Goal: Task Accomplishment & Management: Manage account settings

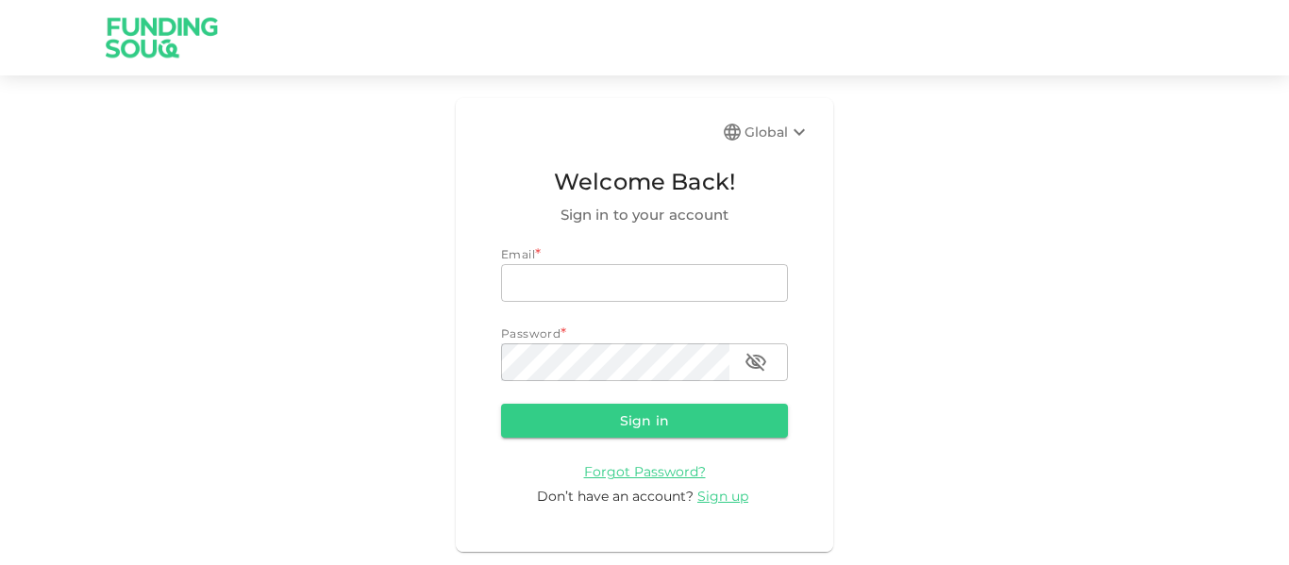
type input "mohanad.y.yasin@hotmail.com"
click at [612, 412] on button "Sign in" at bounding box center [644, 421] width 287 height 34
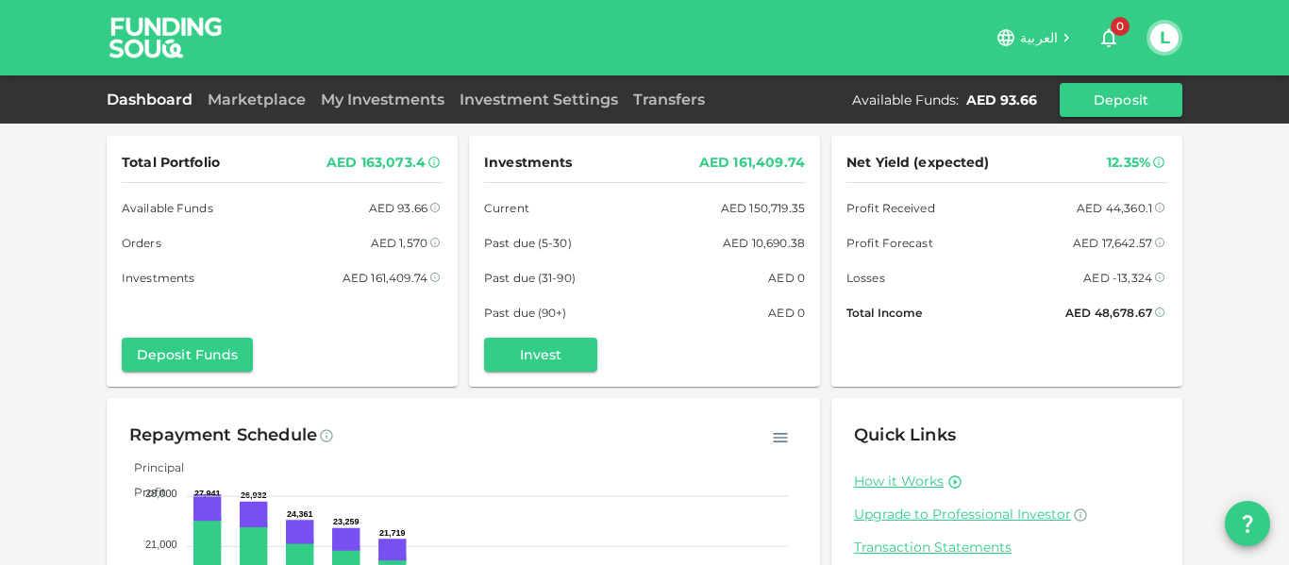
click at [235, 89] on div "Marketplace" at bounding box center [256, 100] width 113 height 23
click at [247, 112] on div "Dashboard Marketplace My Investments Investment Settings Transfers Available Fu…" at bounding box center [645, 100] width 1076 height 34
click at [248, 95] on link "Marketplace" at bounding box center [256, 100] width 113 height 18
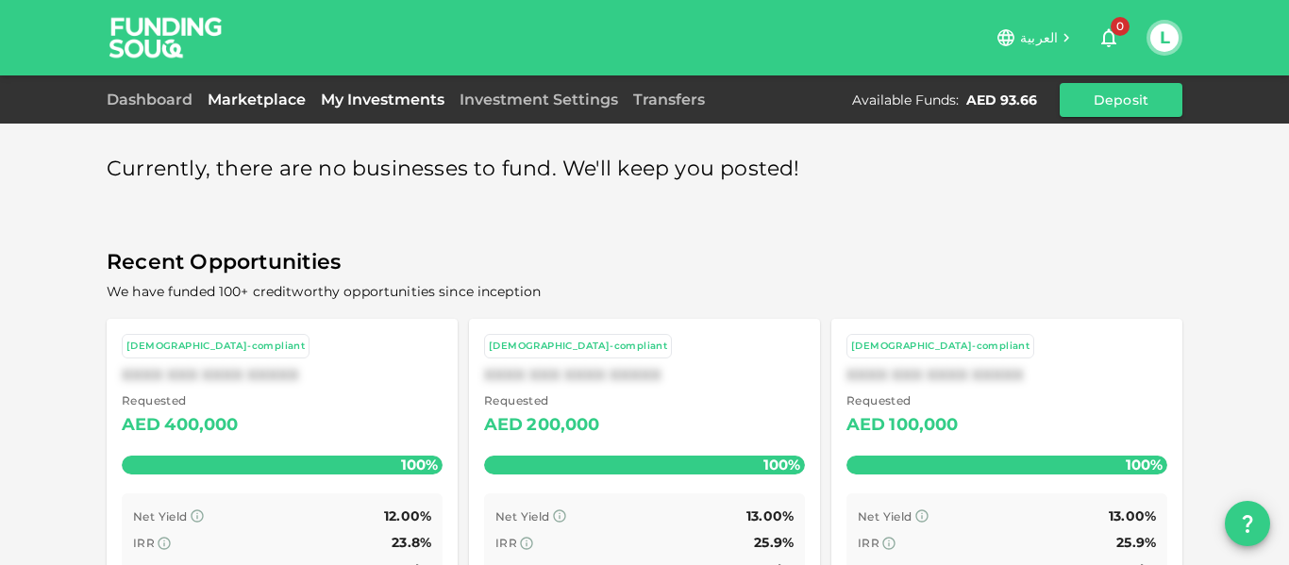
click at [393, 98] on link "My Investments" at bounding box center [382, 100] width 139 height 18
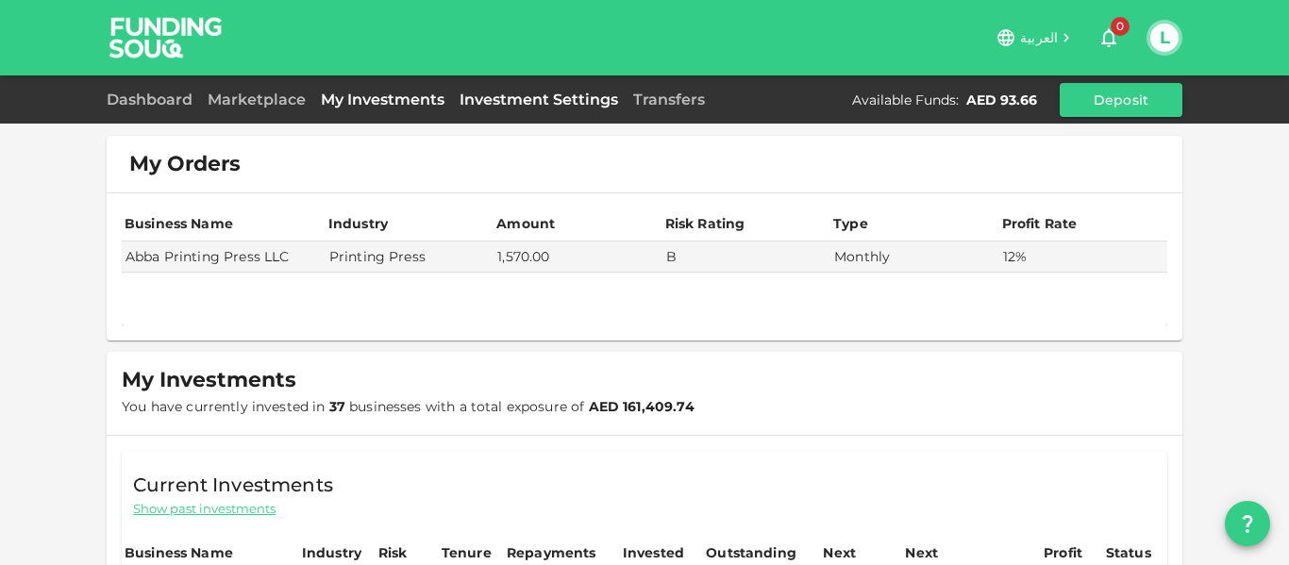
click at [510, 98] on link "Investment Settings" at bounding box center [539, 100] width 174 height 18
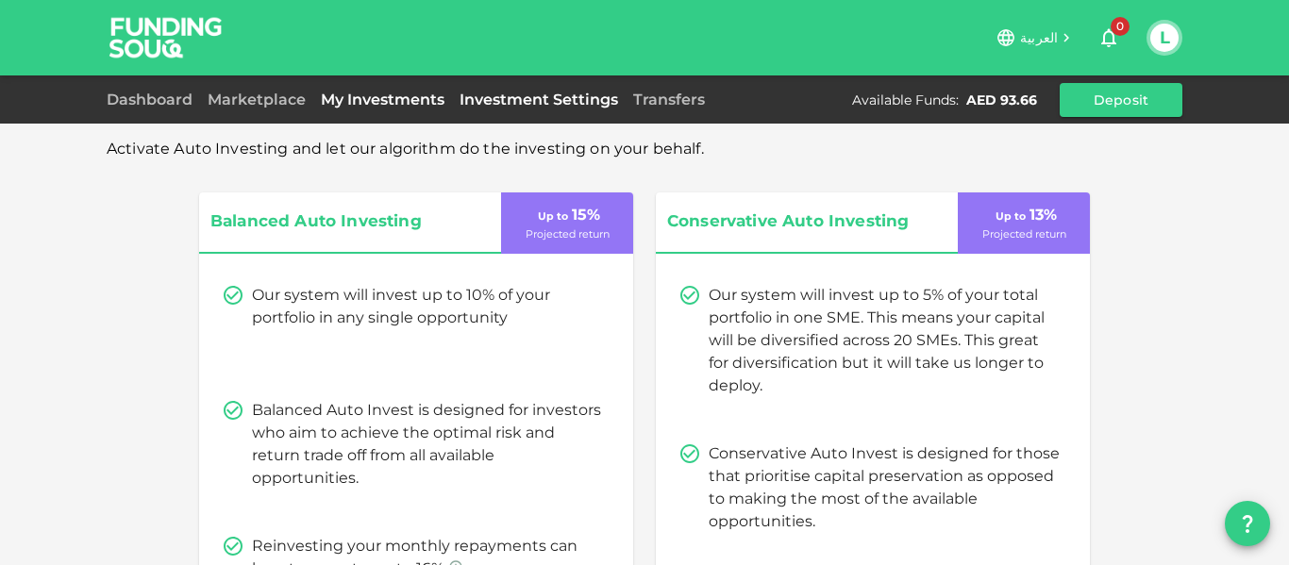
click at [352, 95] on link "My Investments" at bounding box center [382, 100] width 139 height 18
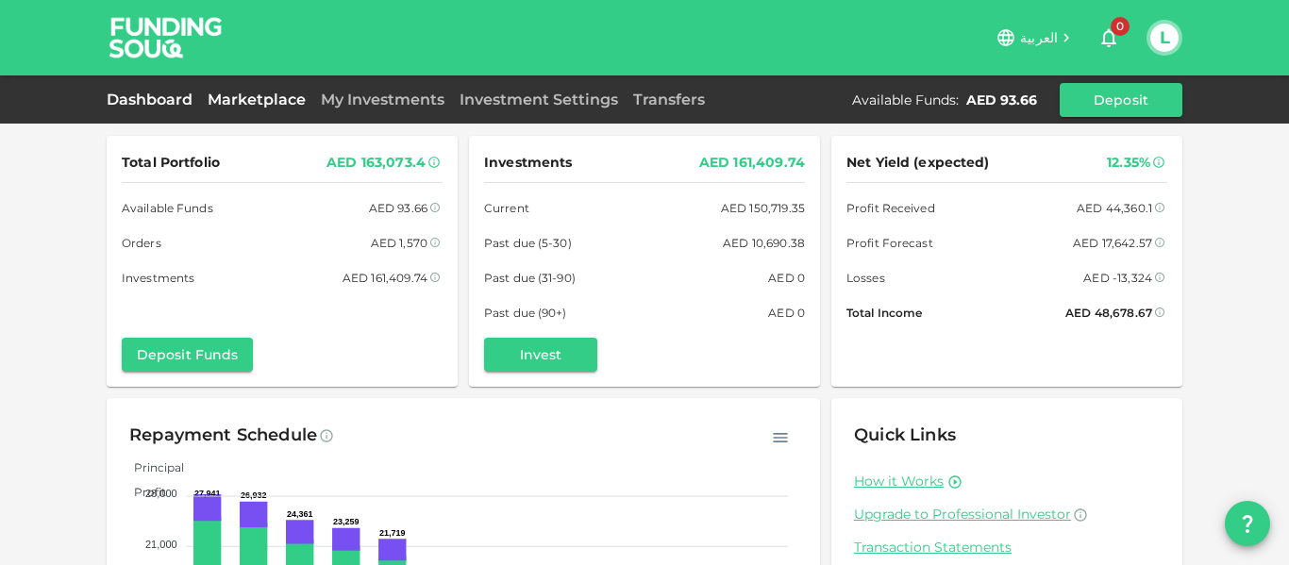
click at [255, 96] on link "Marketplace" at bounding box center [256, 100] width 113 height 18
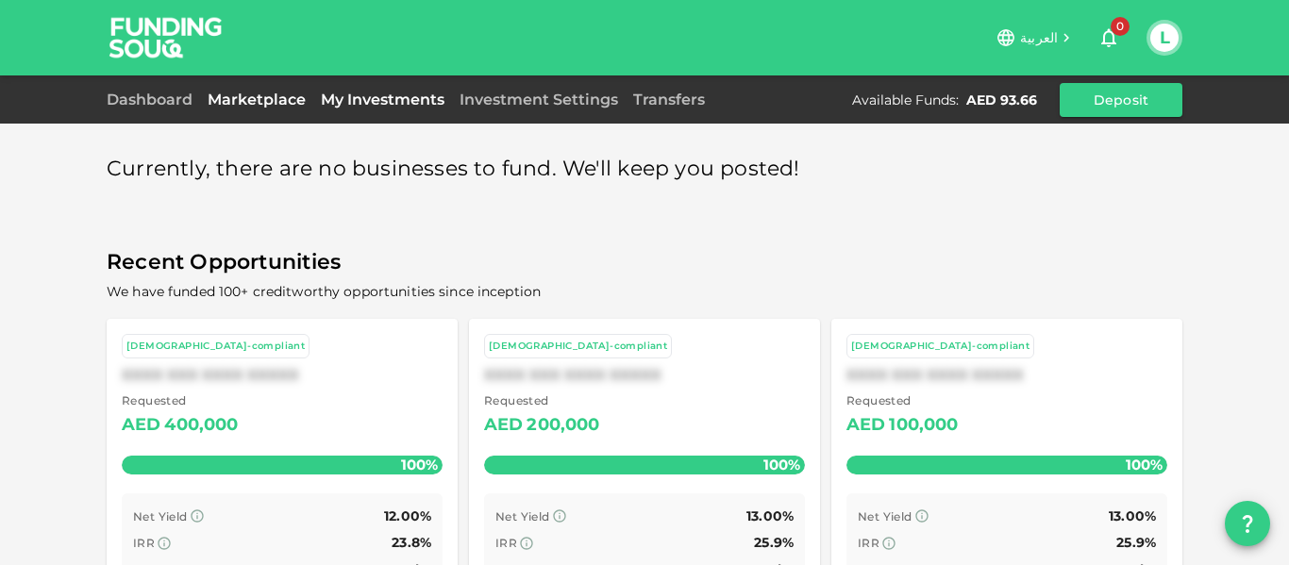
click at [412, 100] on link "My Investments" at bounding box center [382, 100] width 139 height 18
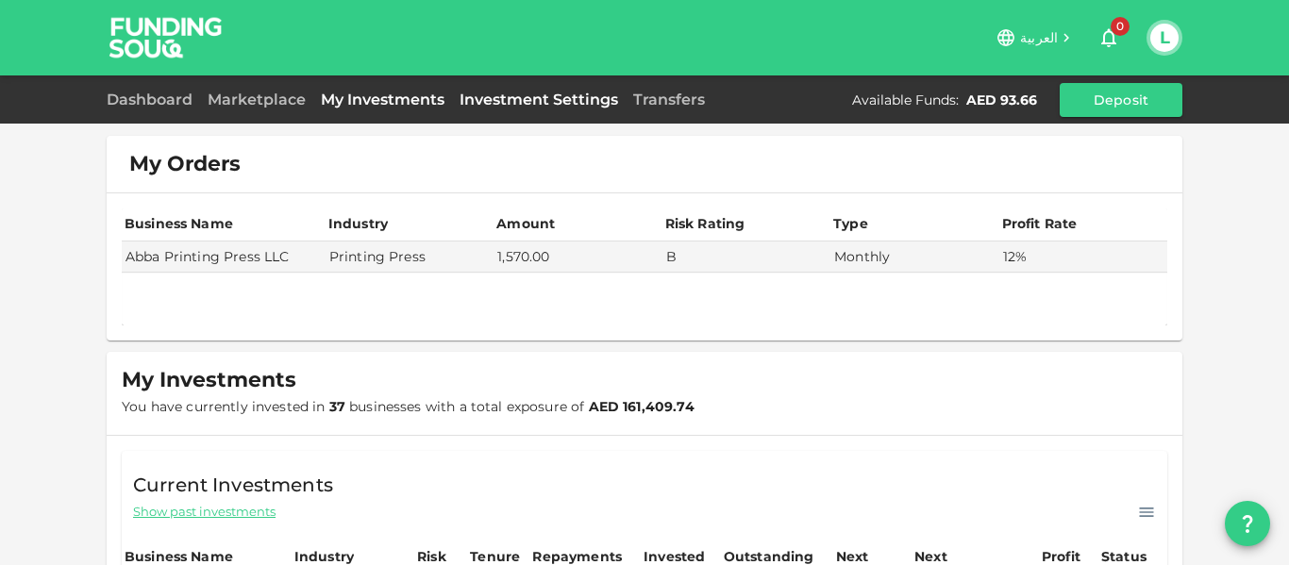
click at [522, 96] on link "Investment Settings" at bounding box center [539, 100] width 174 height 18
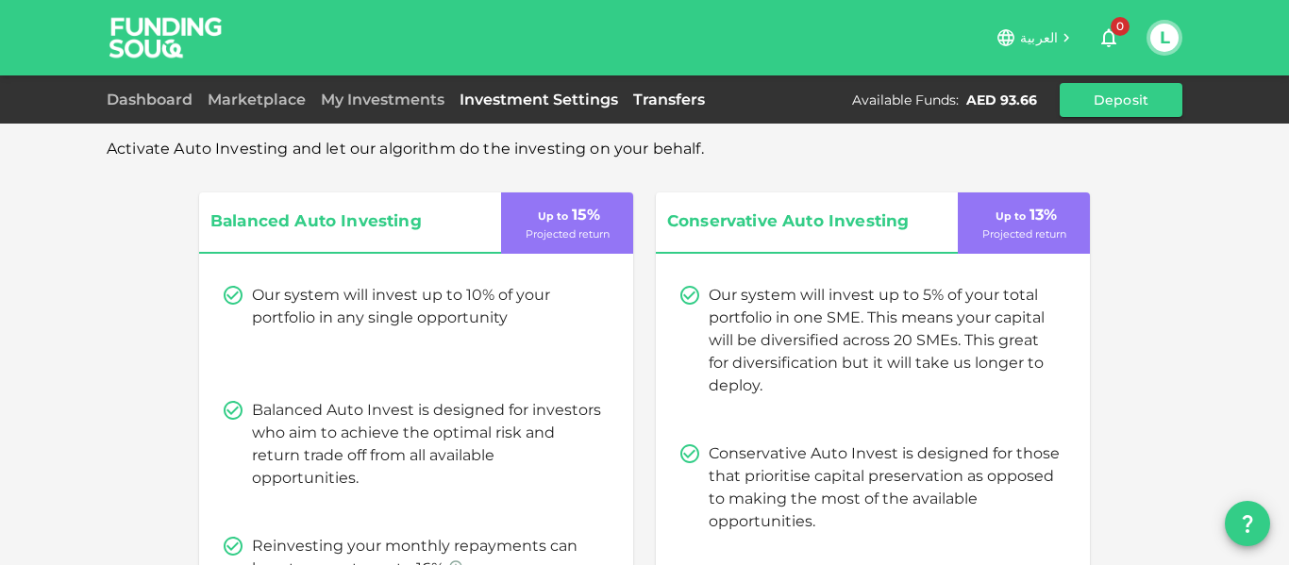
click at [670, 99] on link "Transfers" at bounding box center [669, 100] width 87 height 18
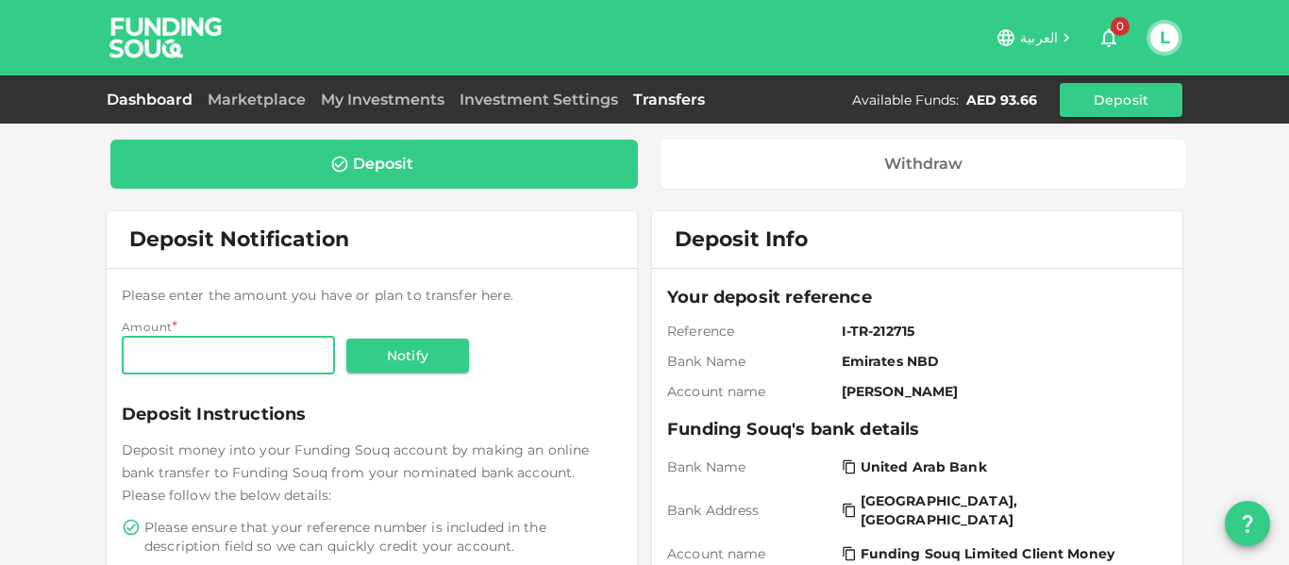
click at [154, 103] on link "Dashboard" at bounding box center [153, 100] width 93 height 18
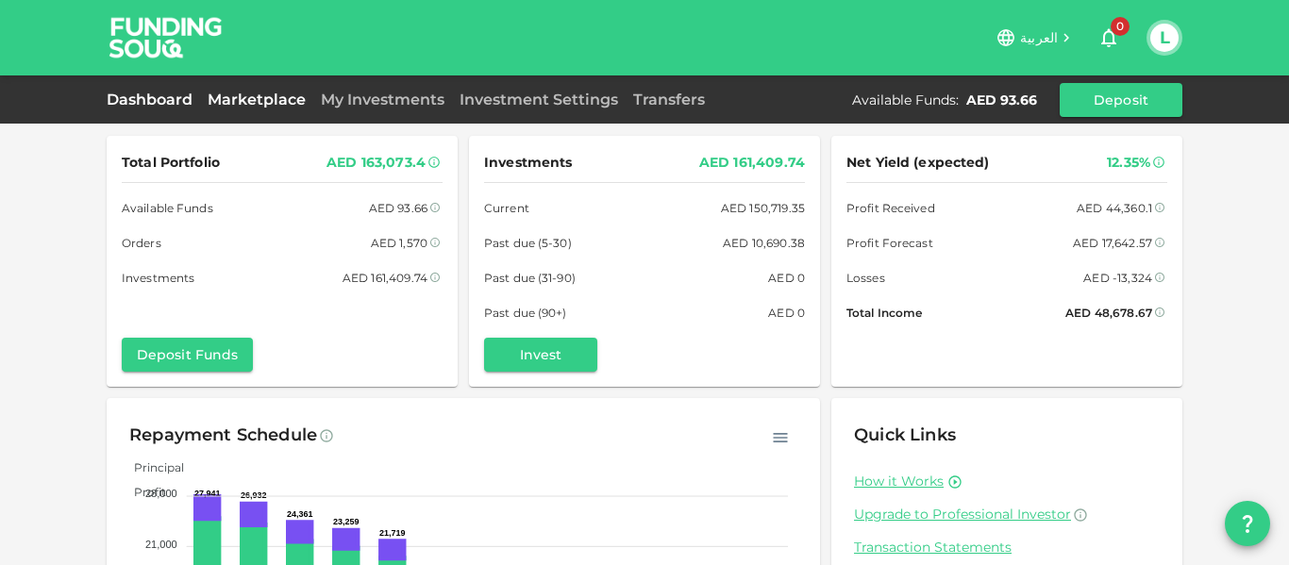
click at [257, 103] on link "Marketplace" at bounding box center [256, 100] width 113 height 18
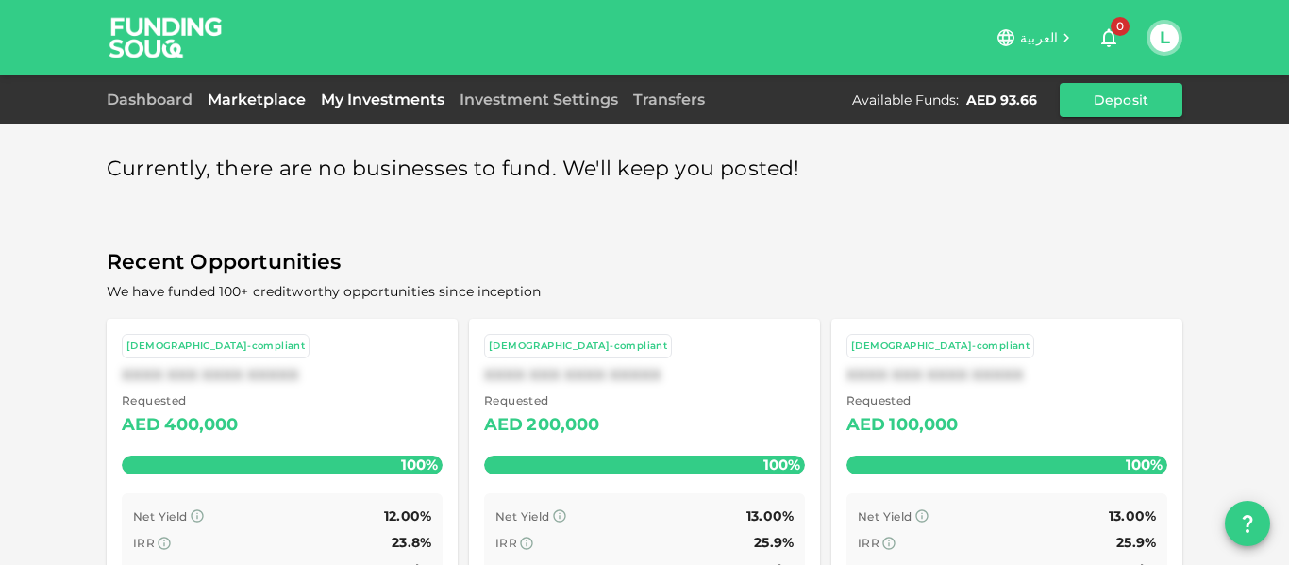
click at [371, 105] on link "My Investments" at bounding box center [382, 100] width 139 height 18
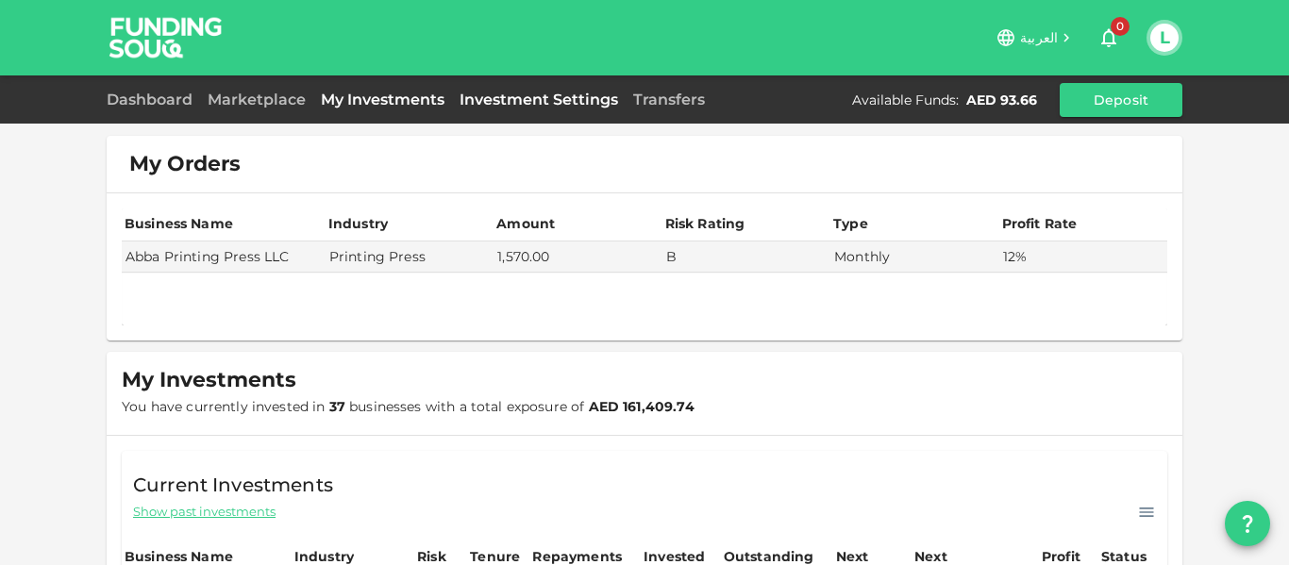
click at [576, 103] on link "Investment Settings" at bounding box center [539, 100] width 174 height 18
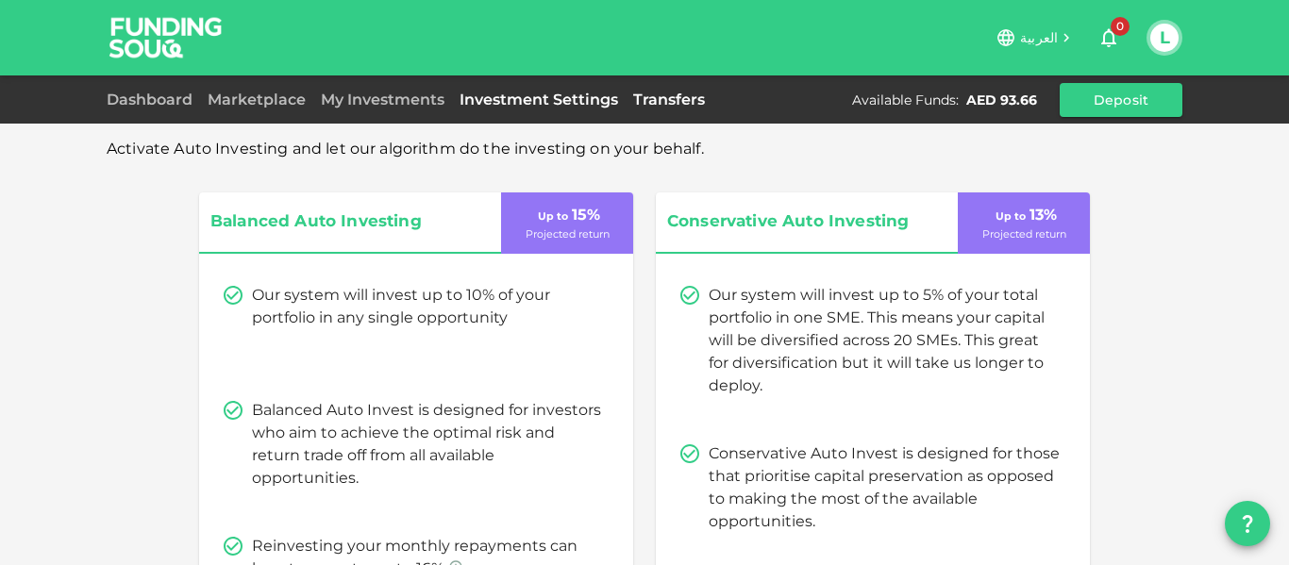
click at [663, 103] on link "Transfers" at bounding box center [669, 100] width 87 height 18
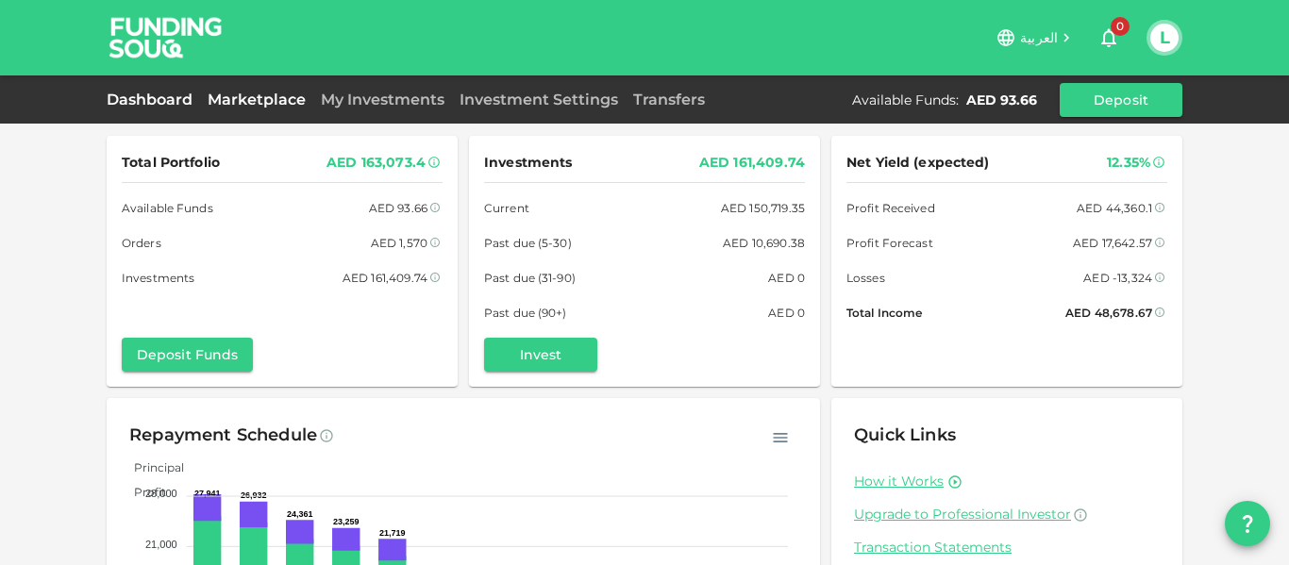
click at [235, 102] on link "Marketplace" at bounding box center [256, 100] width 113 height 18
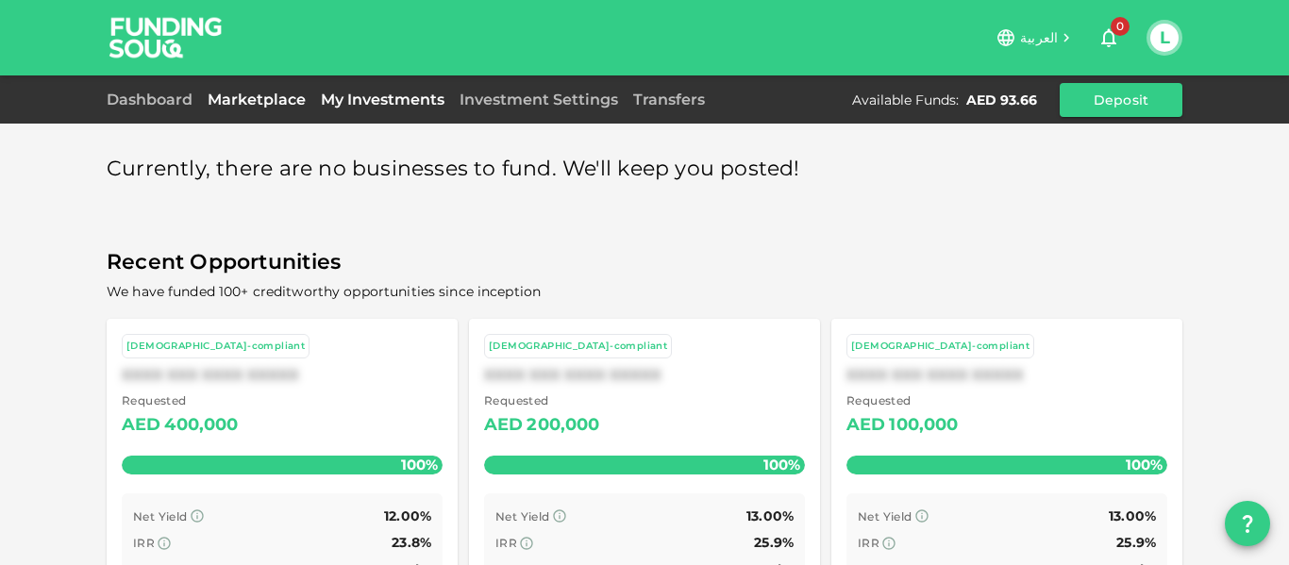
click at [358, 102] on link "My Investments" at bounding box center [382, 100] width 139 height 18
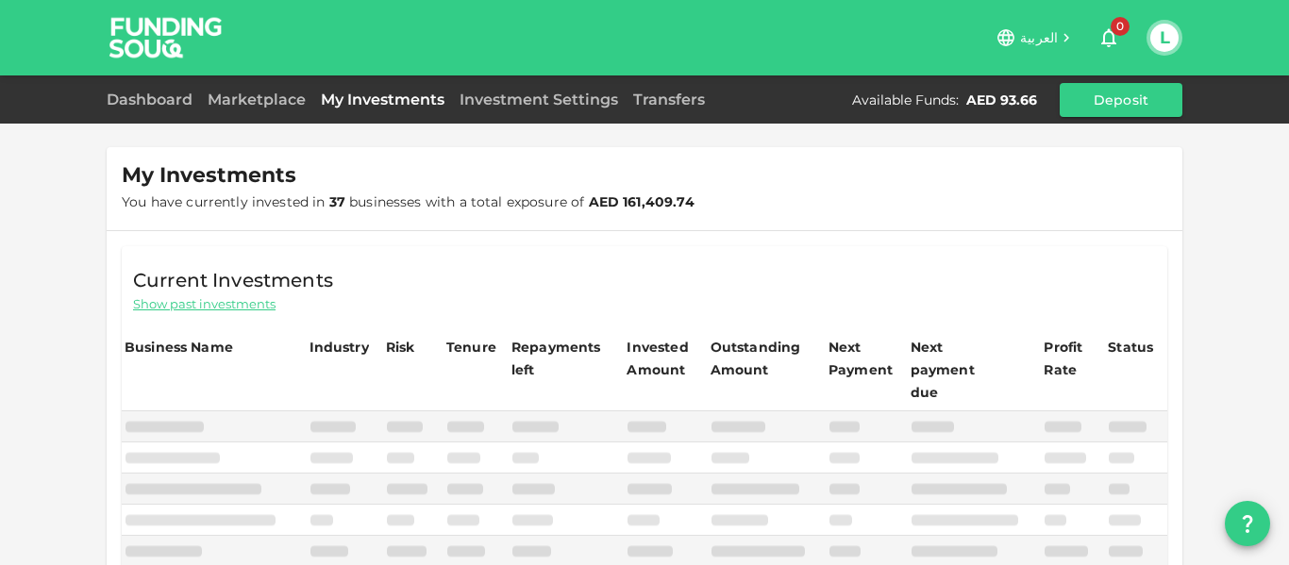
click at [604, 109] on div "Investment Settings" at bounding box center [539, 100] width 174 height 23
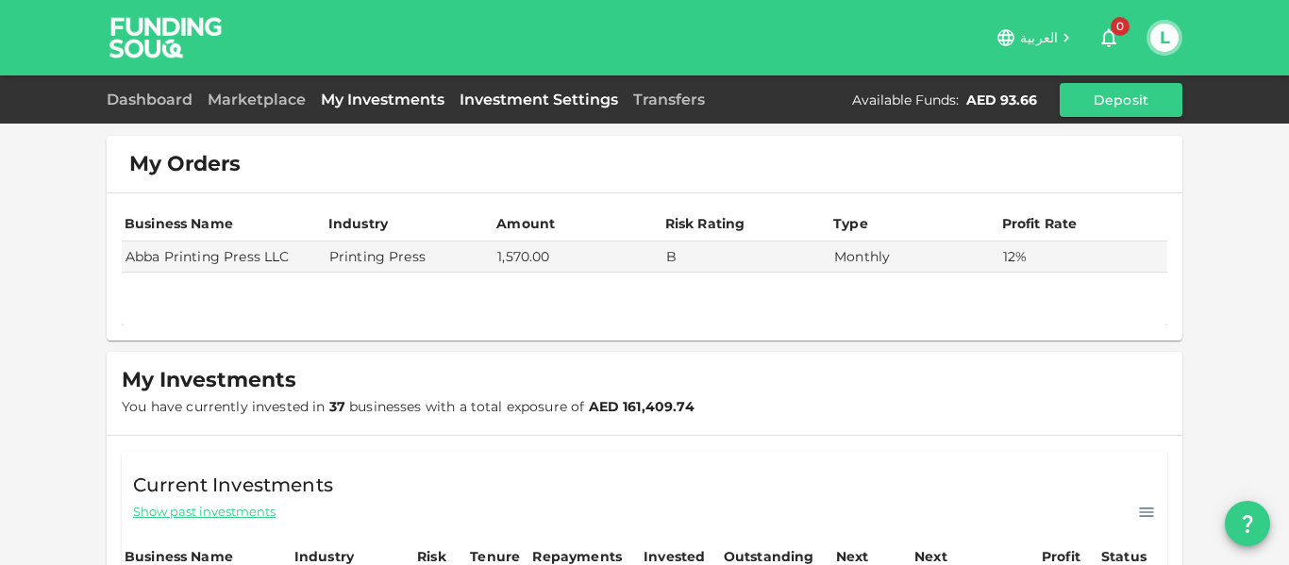
click at [605, 103] on link "Investment Settings" at bounding box center [539, 100] width 174 height 18
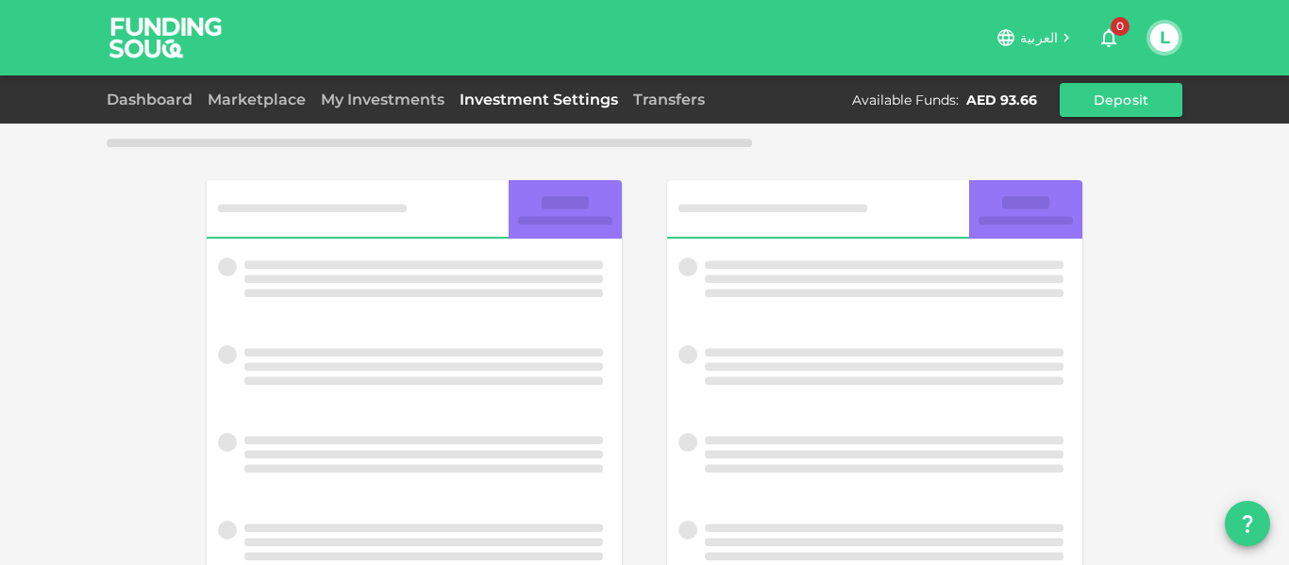
click at [605, 103] on link "Investment Settings" at bounding box center [539, 100] width 174 height 18
click at [605, 102] on link "Investment Settings" at bounding box center [539, 100] width 174 height 18
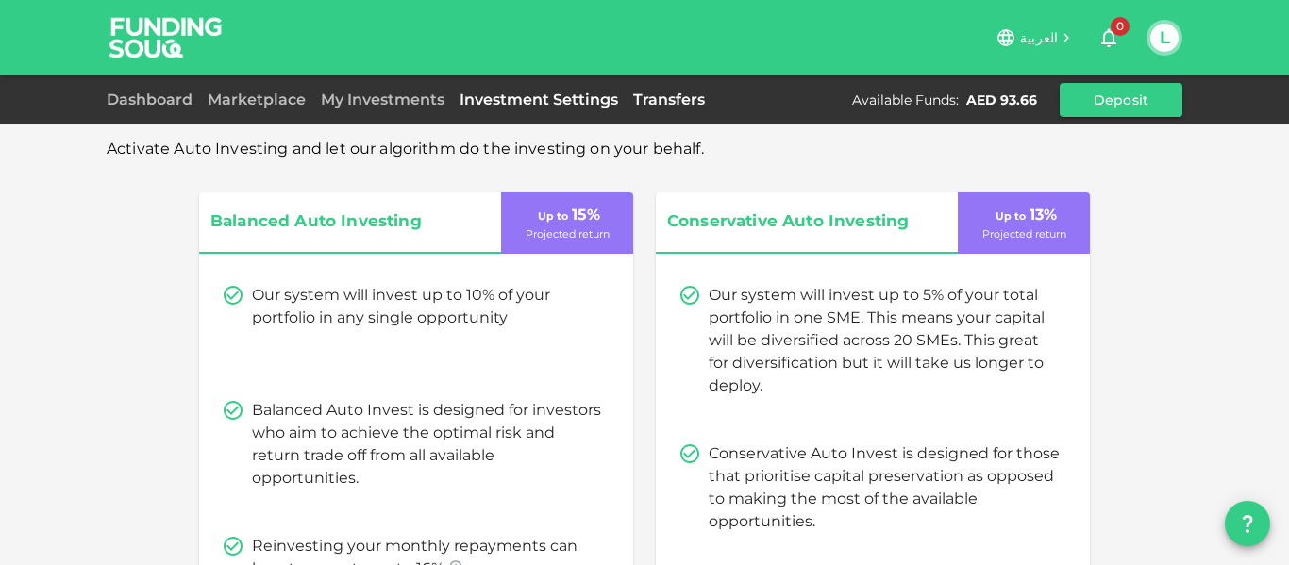
click at [679, 102] on link "Transfers" at bounding box center [669, 100] width 87 height 18
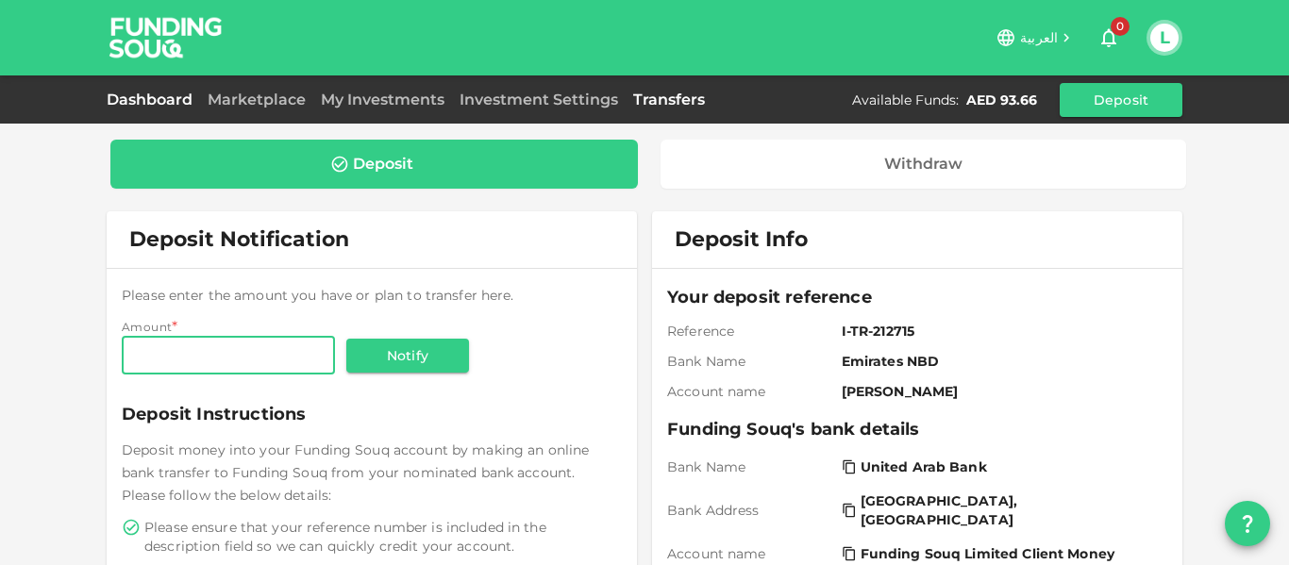
click at [168, 92] on link "Dashboard" at bounding box center [153, 100] width 93 height 18
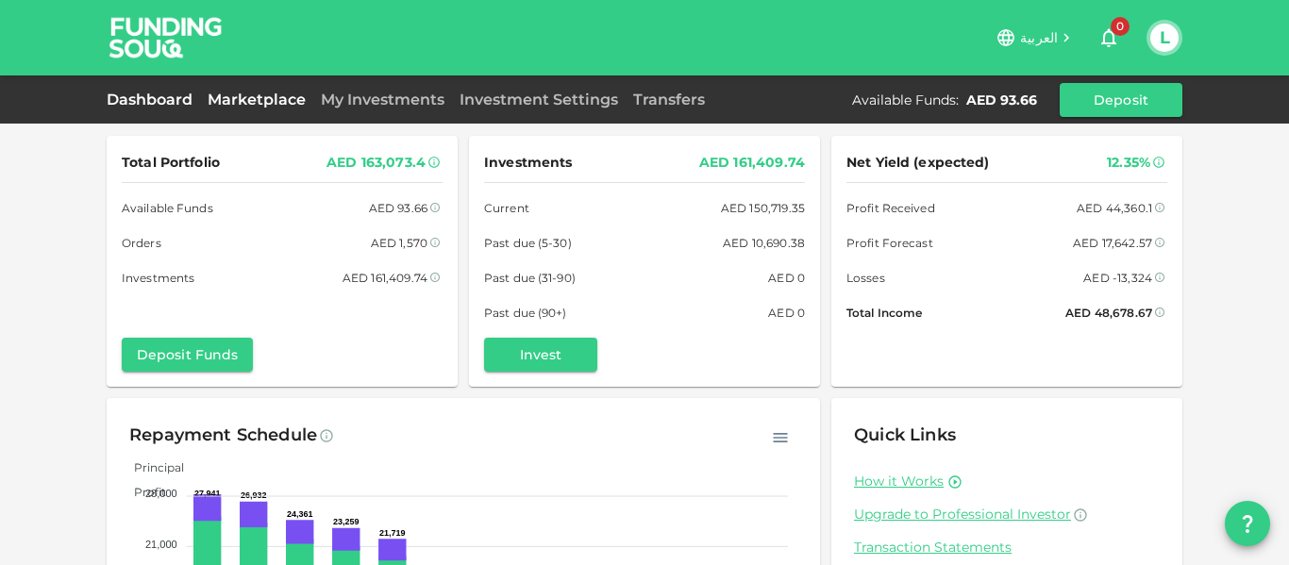
click at [257, 100] on link "Marketplace" at bounding box center [256, 100] width 113 height 18
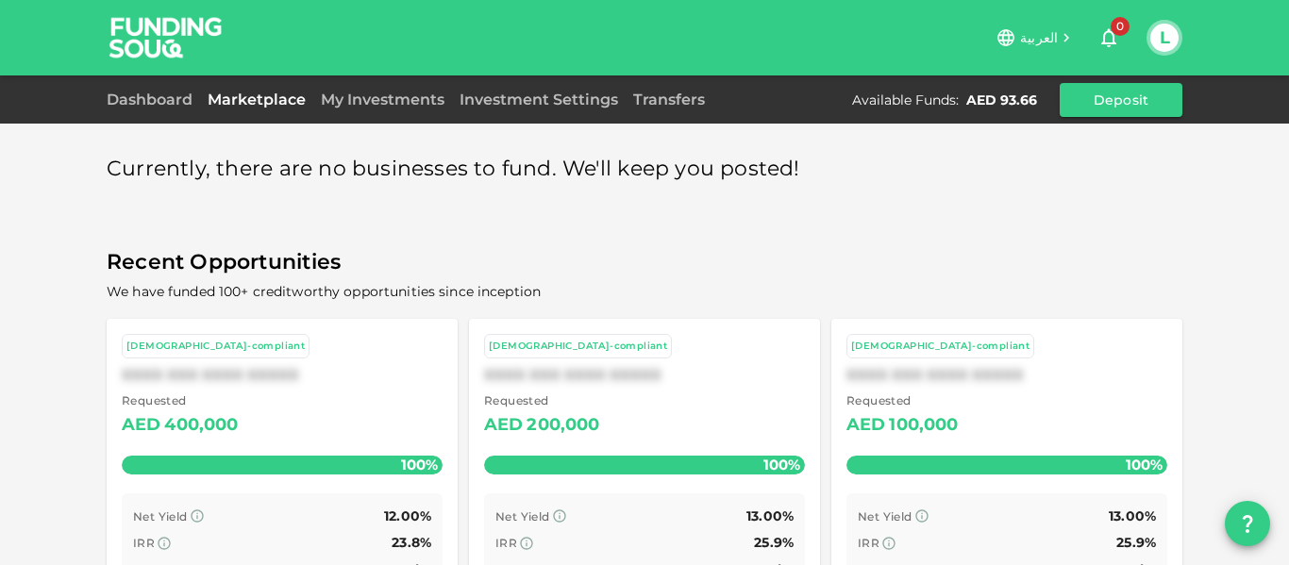
click at [371, 116] on div "Dashboard Marketplace My Investments Investment Settings Transfers Available Fu…" at bounding box center [645, 100] width 1076 height 34
click at [371, 103] on link "My Investments" at bounding box center [382, 100] width 139 height 18
